Goal: Entertainment & Leisure: Consume media (video, audio)

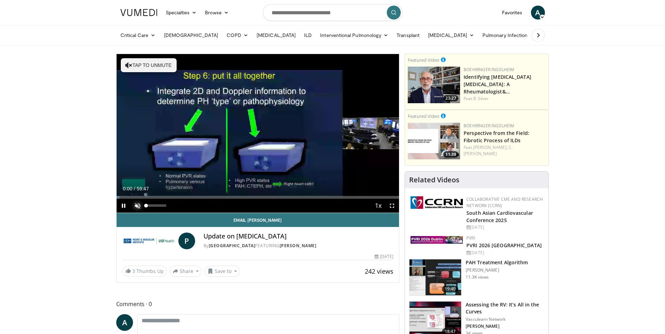
click at [139, 205] on span "Video Player" at bounding box center [137, 206] width 14 height 14
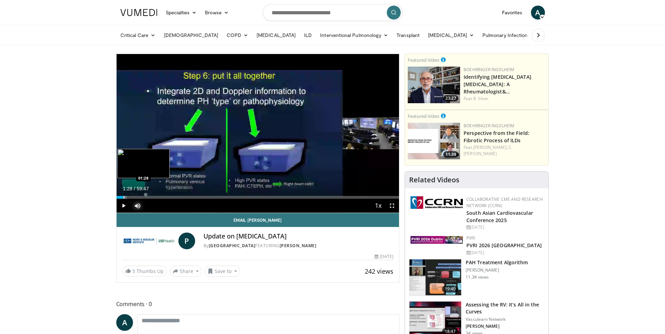
click at [124, 198] on div "Progress Bar" at bounding box center [124, 197] width 1 height 3
click at [131, 197] on div "Progress Bar" at bounding box center [131, 197] width 1 height 3
click at [135, 197] on div "Progress Bar" at bounding box center [135, 197] width 1 height 3
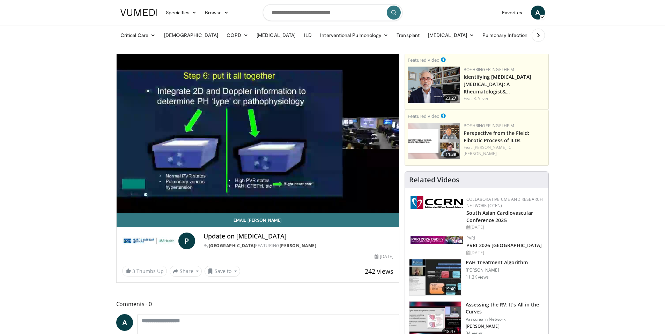
click at [125, 206] on div "10 seconds Tap to unmute" at bounding box center [258, 133] width 283 height 159
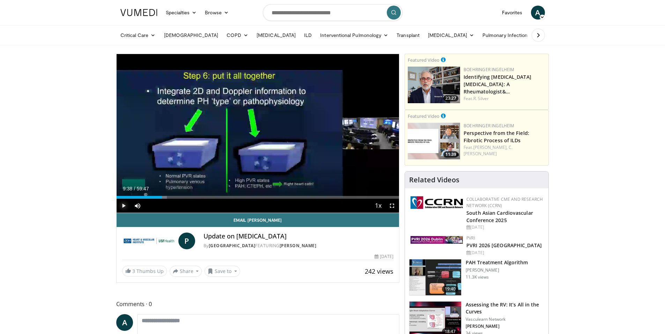
click at [122, 205] on span "Video Player" at bounding box center [124, 206] width 14 height 14
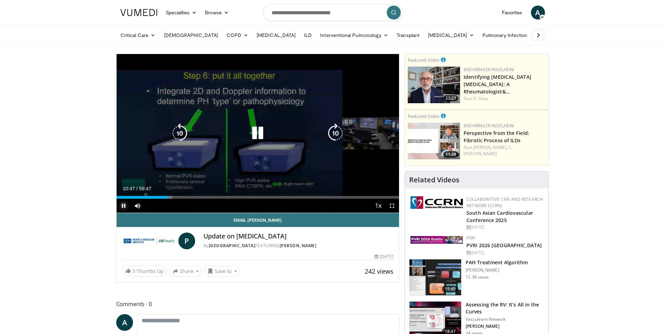
click at [126, 204] on span "Video Player" at bounding box center [124, 206] width 14 height 14
